Goal: Information Seeking & Learning: Check status

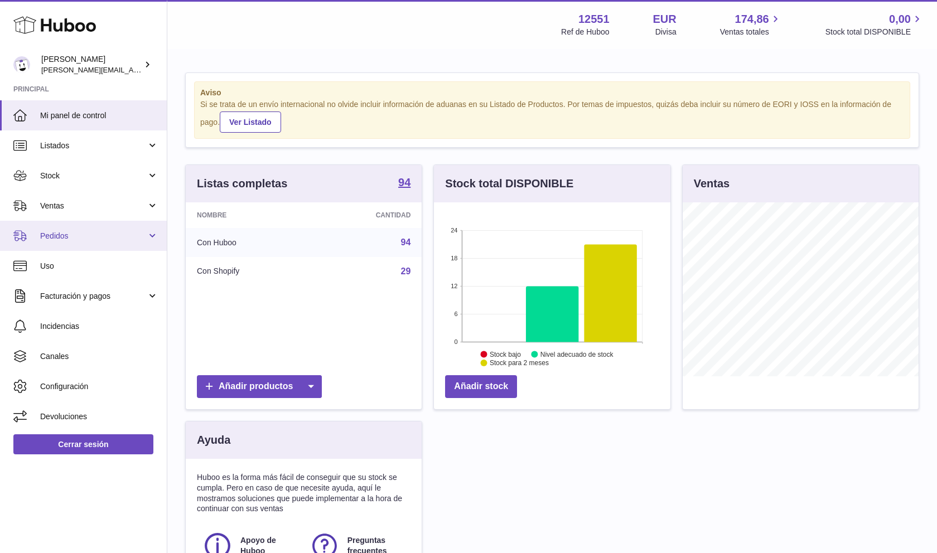
scroll to position [174, 236]
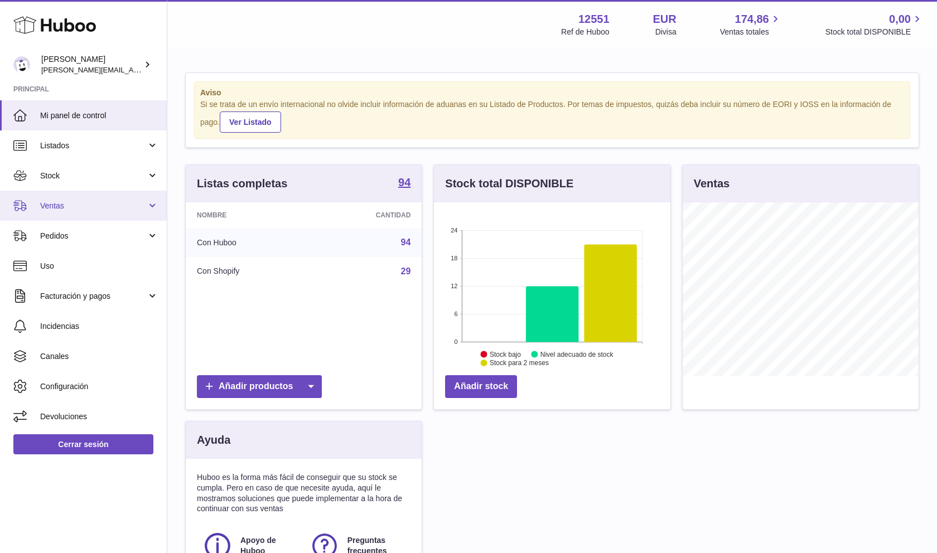
click at [89, 217] on link "Ventas" at bounding box center [83, 206] width 167 height 30
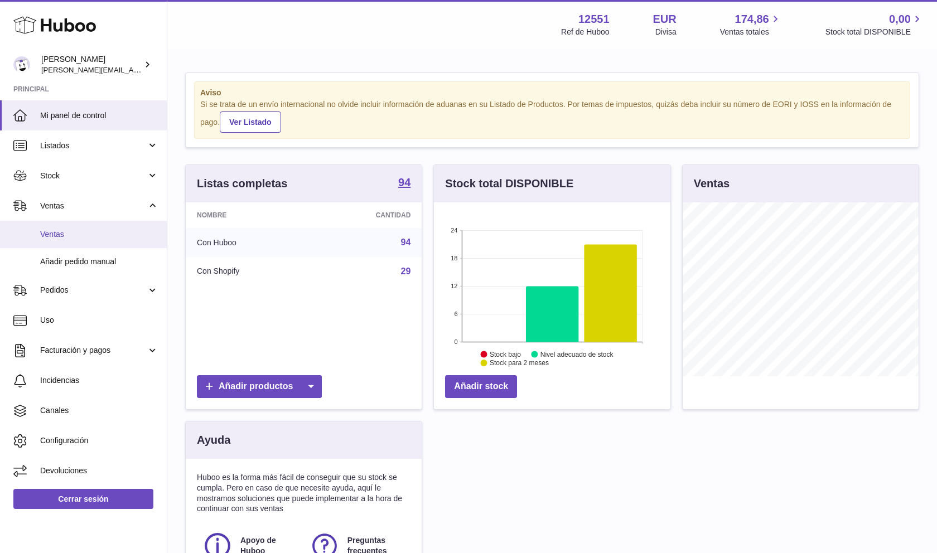
click at [92, 241] on link "Ventas" at bounding box center [83, 234] width 167 height 27
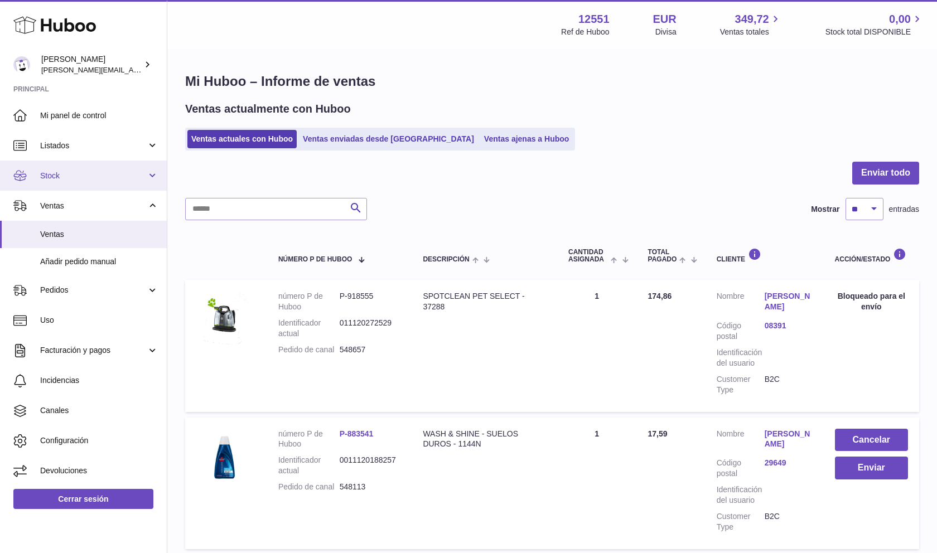
click at [104, 174] on span "Stock" at bounding box center [93, 176] width 106 height 11
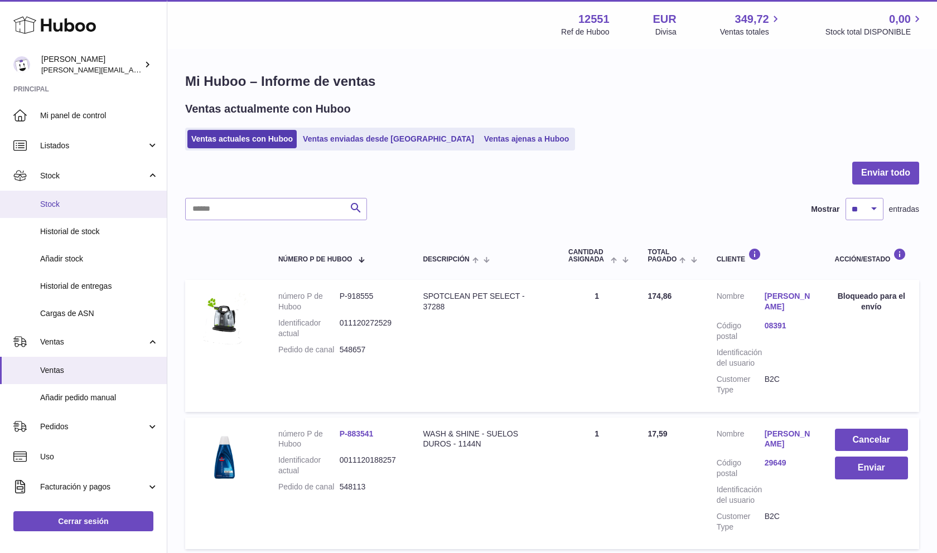
click at [110, 211] on link "Stock" at bounding box center [83, 204] width 167 height 27
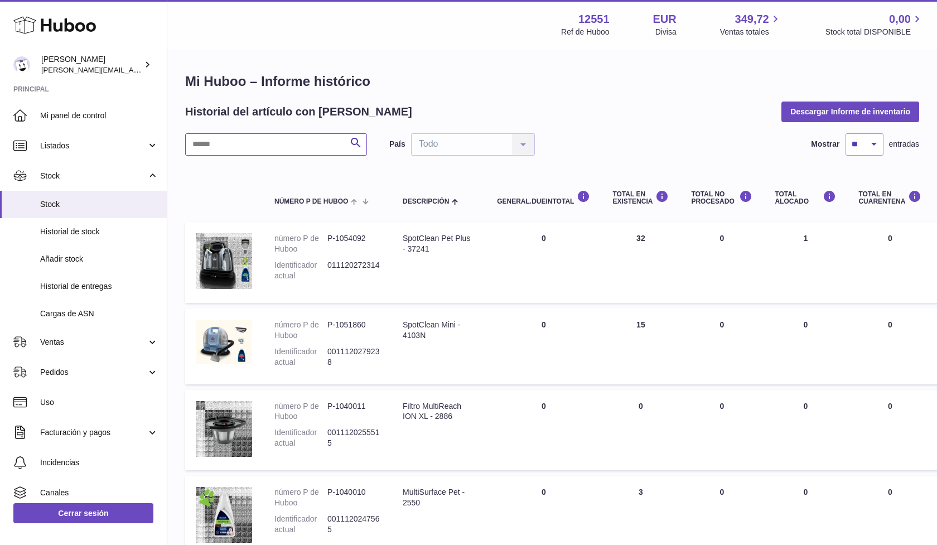
click at [303, 143] on input "text" at bounding box center [276, 144] width 182 height 22
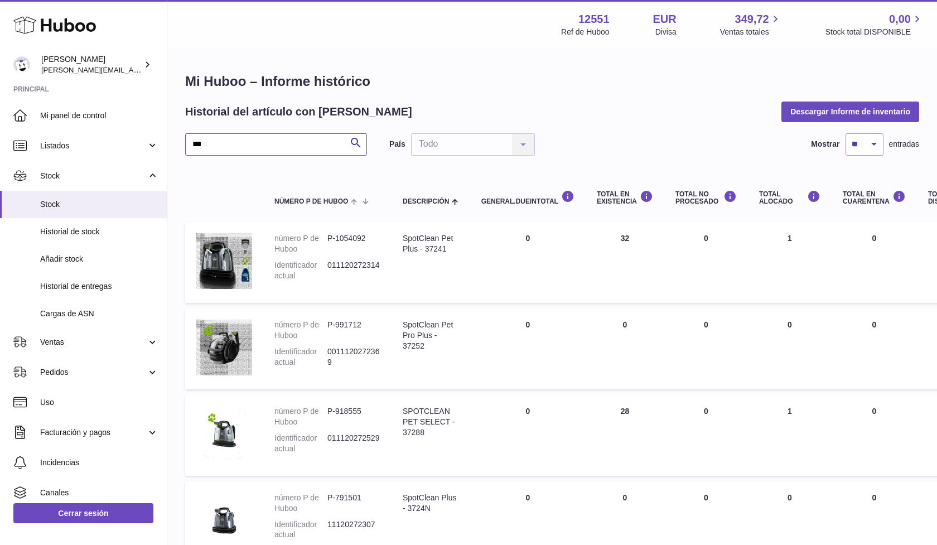
type input "***"
